Goal: Information Seeking & Learning: Learn about a topic

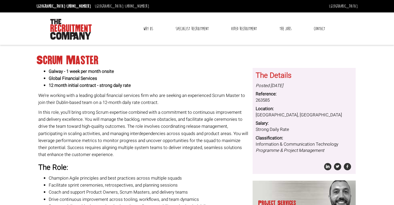
drag, startPoint x: 0, startPoint y: 0, endPoint x: 287, endPoint y: 183, distance: 340.8
click at [287, 183] on div "Project Services Recruiter / Managing Director" at bounding box center [303, 201] width 103 height 43
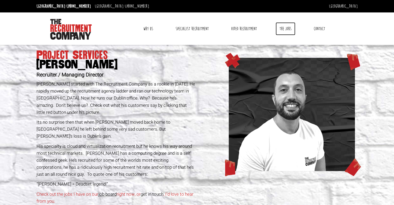
click at [286, 29] on link "The Jobs" at bounding box center [285, 28] width 20 height 13
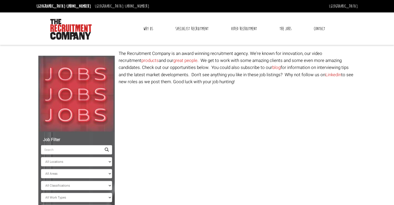
select select "[GEOGRAPHIC_DATA]"
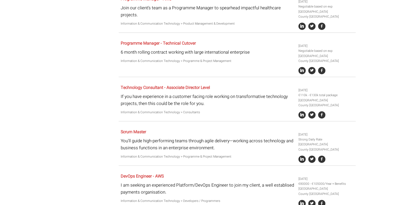
scroll to position [775, 0]
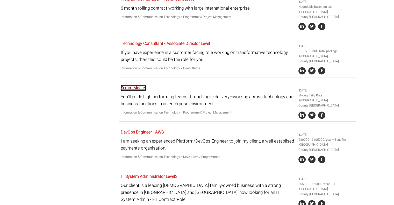
click at [138, 91] on link "Scrum Master" at bounding box center [133, 88] width 25 height 6
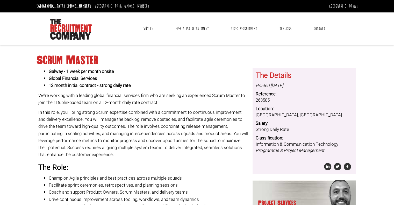
click at [318, 28] on link "Contact" at bounding box center [319, 28] width 19 height 13
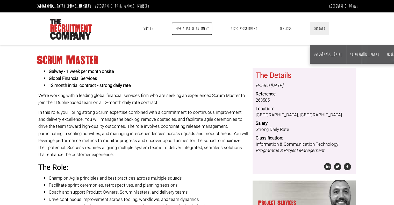
click at [193, 27] on link "Specialist Recruitment" at bounding box center [191, 28] width 41 height 13
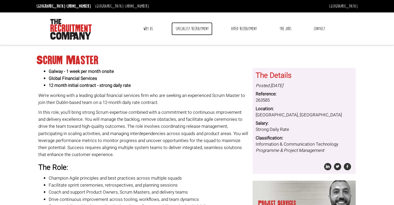
click at [193, 27] on link "Specialist Recruitment" at bounding box center [191, 28] width 41 height 13
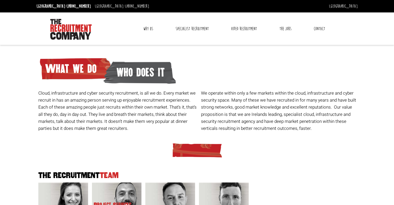
scroll to position [11, 0]
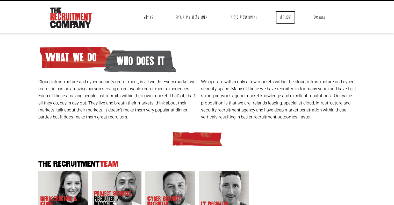
click at [283, 18] on link "The Jobs" at bounding box center [285, 17] width 20 height 13
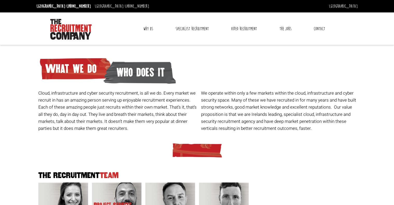
click at [317, 29] on link "Contact" at bounding box center [319, 28] width 19 height 13
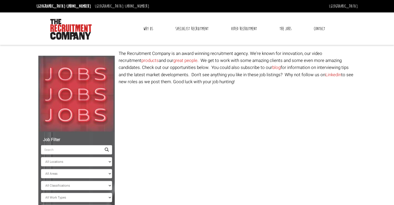
select select "Ireland"
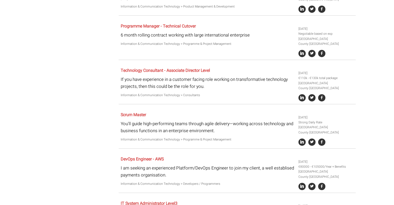
scroll to position [748, 0]
click at [139, 116] on link "Scrum Master" at bounding box center [133, 115] width 25 height 6
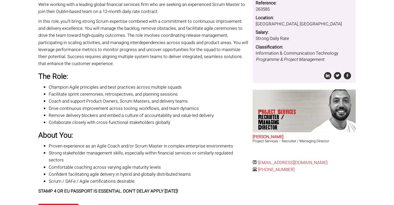
scroll to position [92, 0]
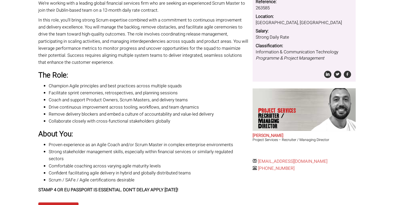
drag, startPoint x: 330, startPoint y: 160, endPoint x: 257, endPoint y: 160, distance: 73.2
click at [257, 160] on div "The Details Posted [DATE] Reference: 263585 Location: [GEOGRAPHIC_DATA], [GEOGR…" at bounding box center [303, 74] width 107 height 196
copy div "[EMAIL_ADDRESS][DOMAIN_NAME]"
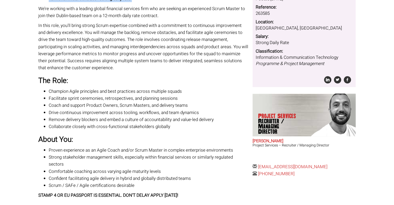
scroll to position [125, 0]
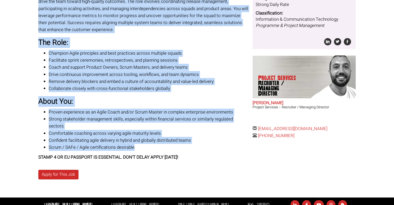
drag, startPoint x: 38, startPoint y: 67, endPoint x: 163, endPoint y: 140, distance: 145.0
click at [163, 140] on div "Galway - 1 week per month onsite Global Financial Services 12 month initial con…" at bounding box center [143, 51] width 210 height 217
copy div "Lo’ip dolorsi amet c adipisc elitse doeiusmod temporin utla etd mag aliquae ad …"
click at [234, 46] on h3 "The Role:" at bounding box center [143, 43] width 210 height 8
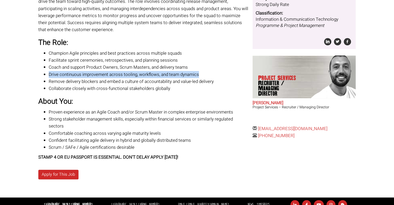
drag, startPoint x: 49, startPoint y: 75, endPoint x: 200, endPoint y: 72, distance: 150.9
click at [200, 72] on li "Drive continuous improvement across tooling, workflows, and team dynamics" at bounding box center [149, 74] width 200 height 7
copy li "Drive continuous improvement across tooling, workflows, and team dynamics"
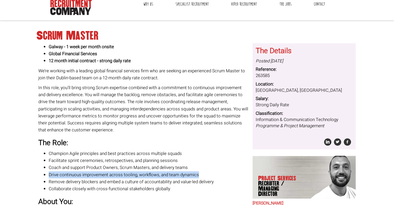
scroll to position [24, 0]
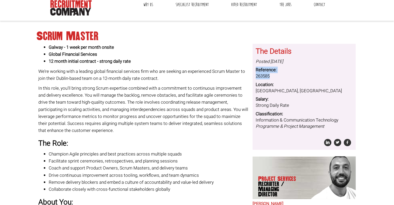
drag, startPoint x: 255, startPoint y: 69, endPoint x: 277, endPoint y: 73, distance: 21.8
click at [277, 73] on dl "Posted [DATE] Reference: 263585 Location: [GEOGRAPHIC_DATA], [GEOGRAPHIC_DATA] …" at bounding box center [303, 93] width 97 height 71
copy dl "Reference: 263585"
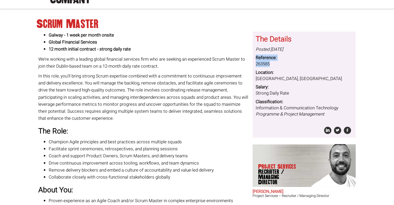
scroll to position [36, 0]
click at [288, 77] on dd "[GEOGRAPHIC_DATA], [GEOGRAPHIC_DATA]" at bounding box center [303, 79] width 97 height 6
drag, startPoint x: 256, startPoint y: 64, endPoint x: 272, endPoint y: 62, distance: 15.6
click at [272, 62] on dd "263585" at bounding box center [303, 64] width 97 height 6
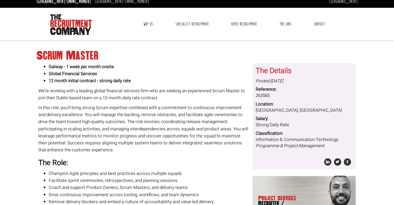
scroll to position [4, 0]
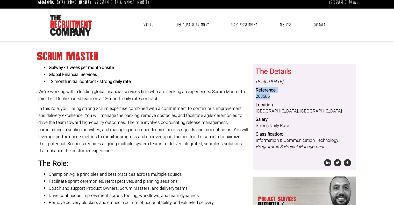
drag, startPoint x: 256, startPoint y: 90, endPoint x: 274, endPoint y: 95, distance: 18.5
click at [274, 95] on dl "Posted [DATE] Reference: 263585 Location: [GEOGRAPHIC_DATA], [GEOGRAPHIC_DATA] …" at bounding box center [303, 114] width 97 height 71
click at [284, 96] on dd "263585" at bounding box center [303, 96] width 97 height 6
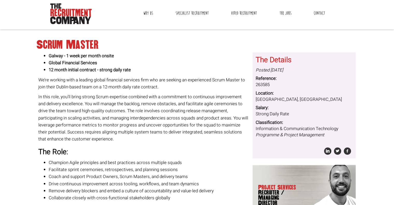
scroll to position [0, 0]
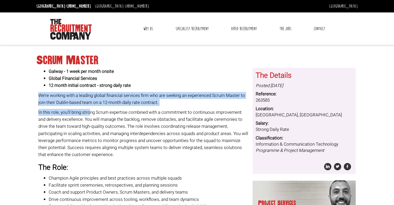
drag, startPoint x: 38, startPoint y: 94, endPoint x: 89, endPoint y: 114, distance: 54.6
click at [89, 114] on div "Galway - 1 week per month onsite Global Financial Services 12 month initial con…" at bounding box center [143, 176] width 210 height 217
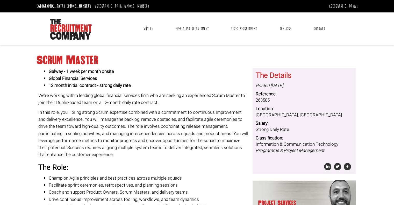
click at [114, 123] on p "In this role, you'll bring strong Scrum expertise combined with a commitment to…" at bounding box center [143, 133] width 210 height 49
